Goal: Task Accomplishment & Management: Complete application form

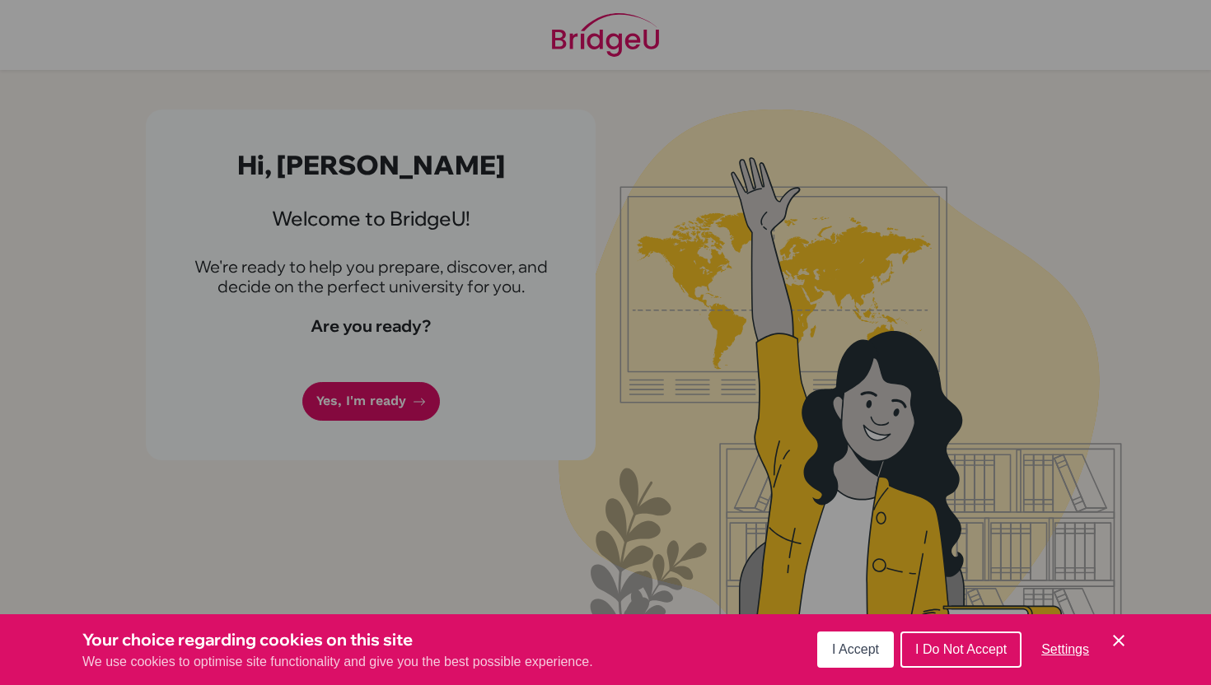
click at [390, 400] on div "Cookie Preferences" at bounding box center [605, 342] width 1211 height 685
click at [871, 648] on span "I Accept" at bounding box center [855, 650] width 47 height 14
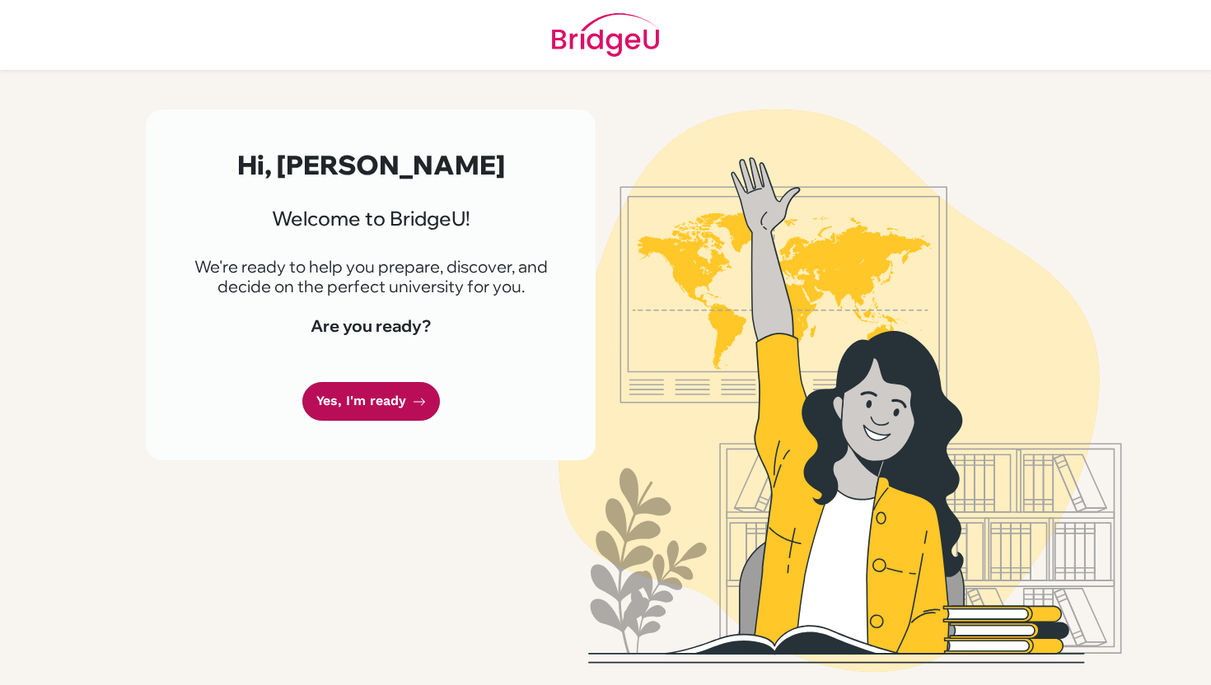
click at [367, 400] on link "Yes, I'm ready" at bounding box center [371, 401] width 138 height 39
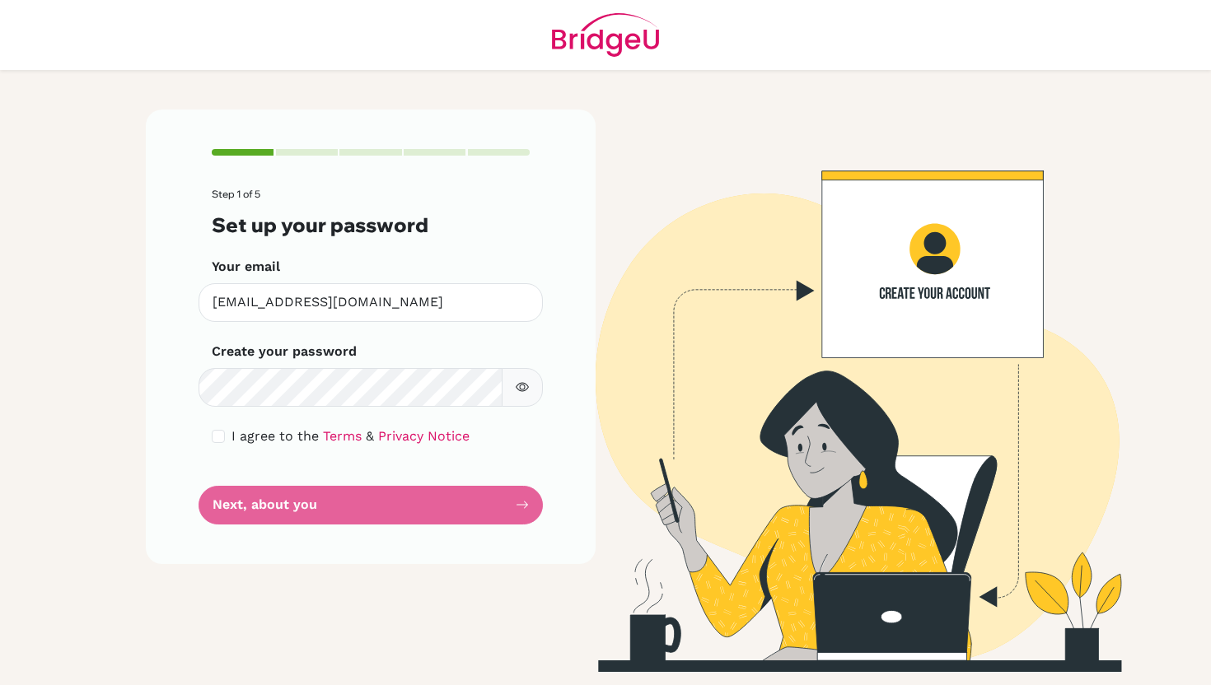
click at [302, 409] on form "Step 1 of 5 Set up your password Your email [EMAIL_ADDRESS][DOMAIN_NAME] Invali…" at bounding box center [371, 356] width 318 height 335
click at [525, 377] on button "button" at bounding box center [522, 387] width 41 height 39
click at [525, 380] on button "button" at bounding box center [522, 387] width 41 height 39
click at [220, 436] on input "checkbox" at bounding box center [218, 436] width 13 height 13
checkbox input "true"
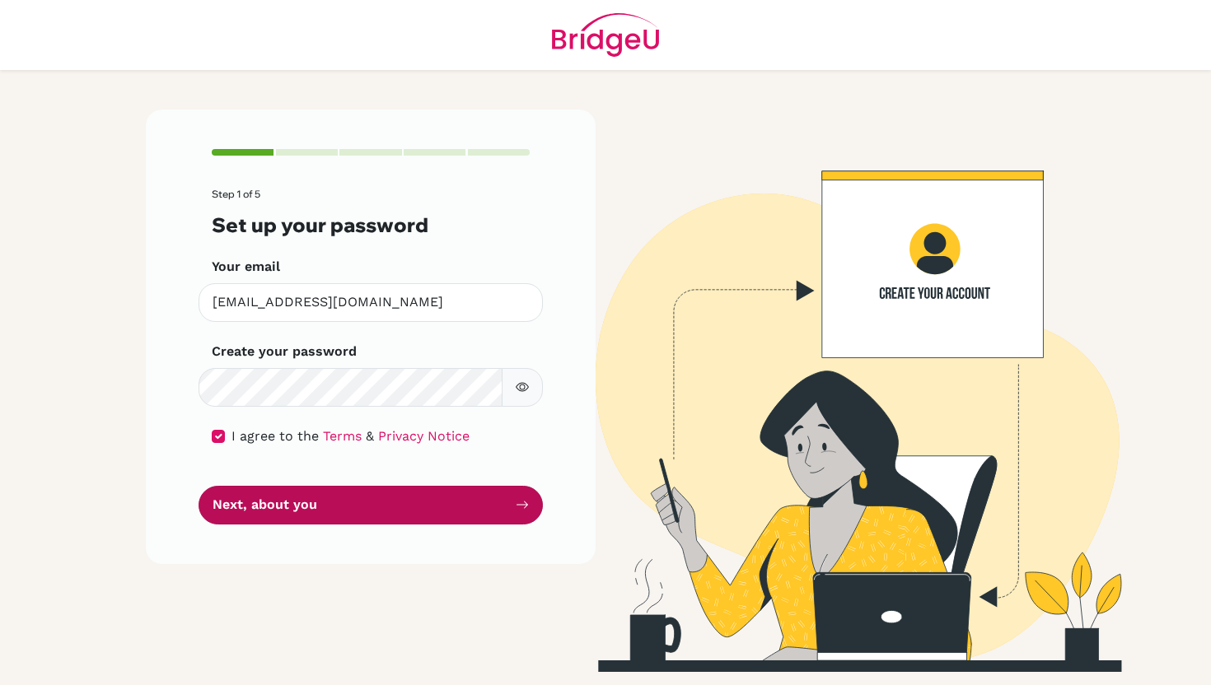
click at [306, 499] on button "Next, about you" at bounding box center [371, 505] width 344 height 39
